Goal: Information Seeking & Learning: Learn about a topic

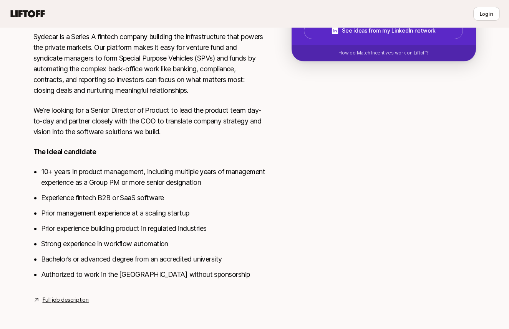
scroll to position [168, 0]
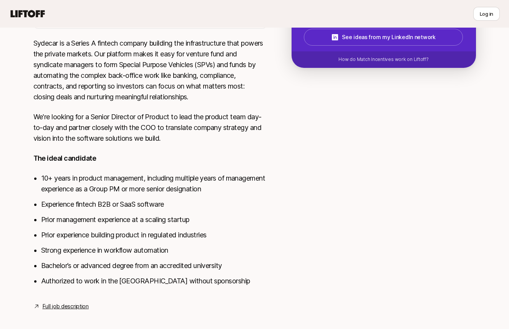
click at [70, 304] on link "Full job description" at bounding box center [66, 306] width 46 height 9
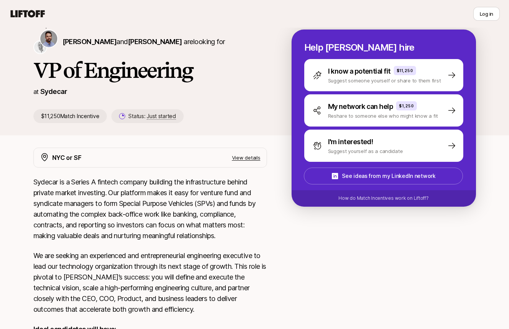
scroll to position [6, 0]
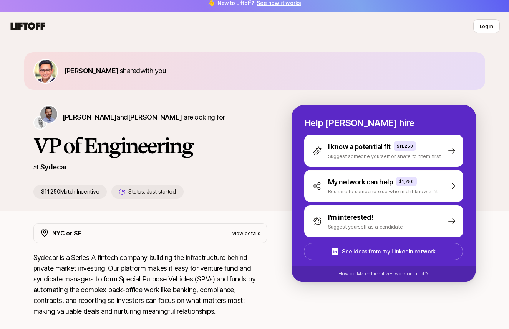
click at [31, 28] on icon at bounding box center [28, 25] width 34 height 7
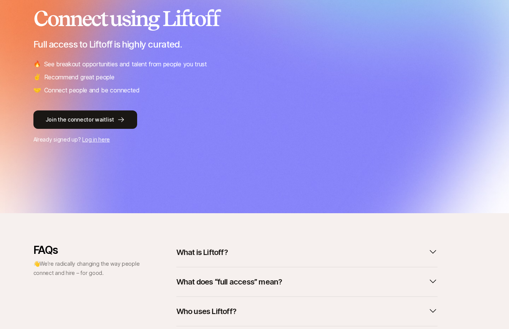
scroll to position [198, 0]
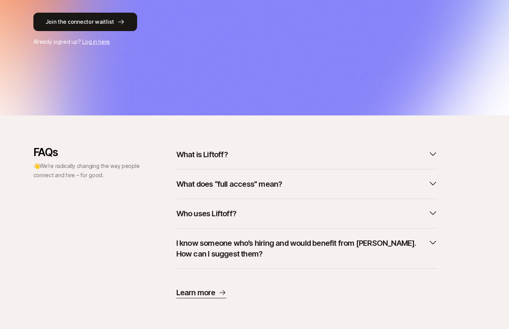
click at [216, 162] on button "What is Liftoff?" at bounding box center [306, 154] width 261 height 17
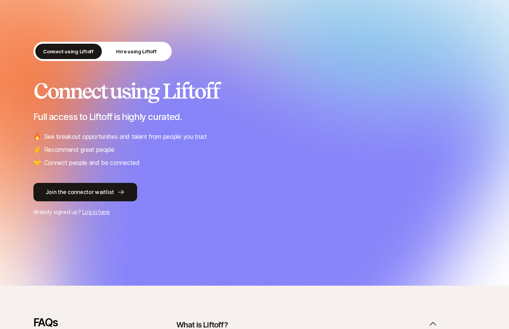
scroll to position [0, 0]
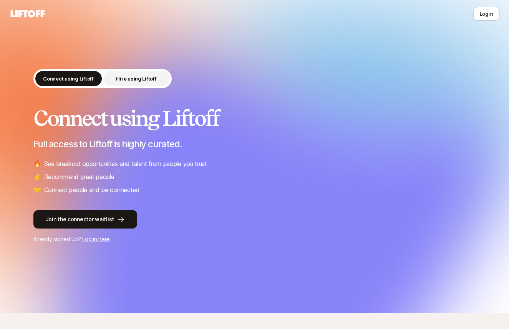
click at [133, 72] on button "Hire using Liftoff" at bounding box center [136, 78] width 66 height 15
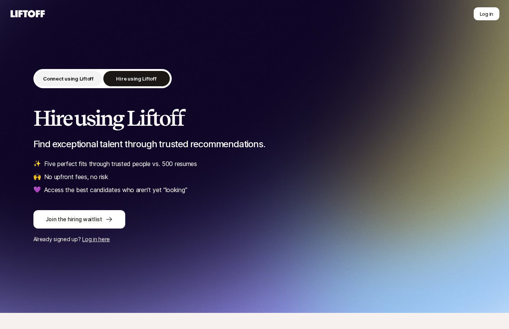
click at [93, 76] on button "Connect using Liftoff" at bounding box center [68, 78] width 66 height 15
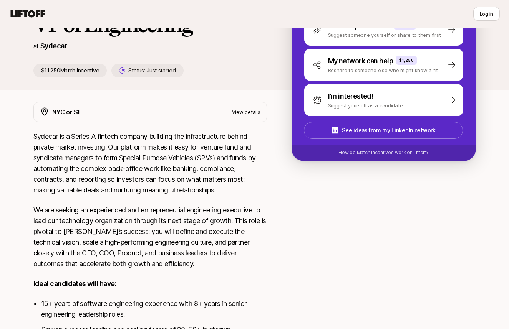
scroll to position [246, 0]
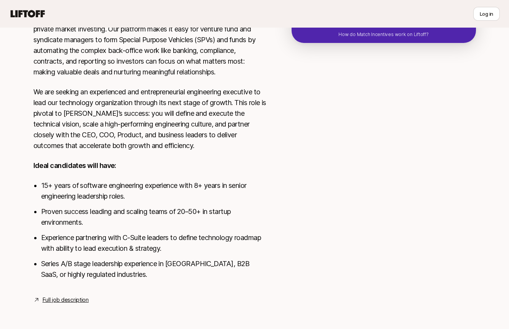
click at [54, 299] on link "Full job description" at bounding box center [66, 300] width 46 height 9
